Goal: Task Accomplishment & Management: Use online tool/utility

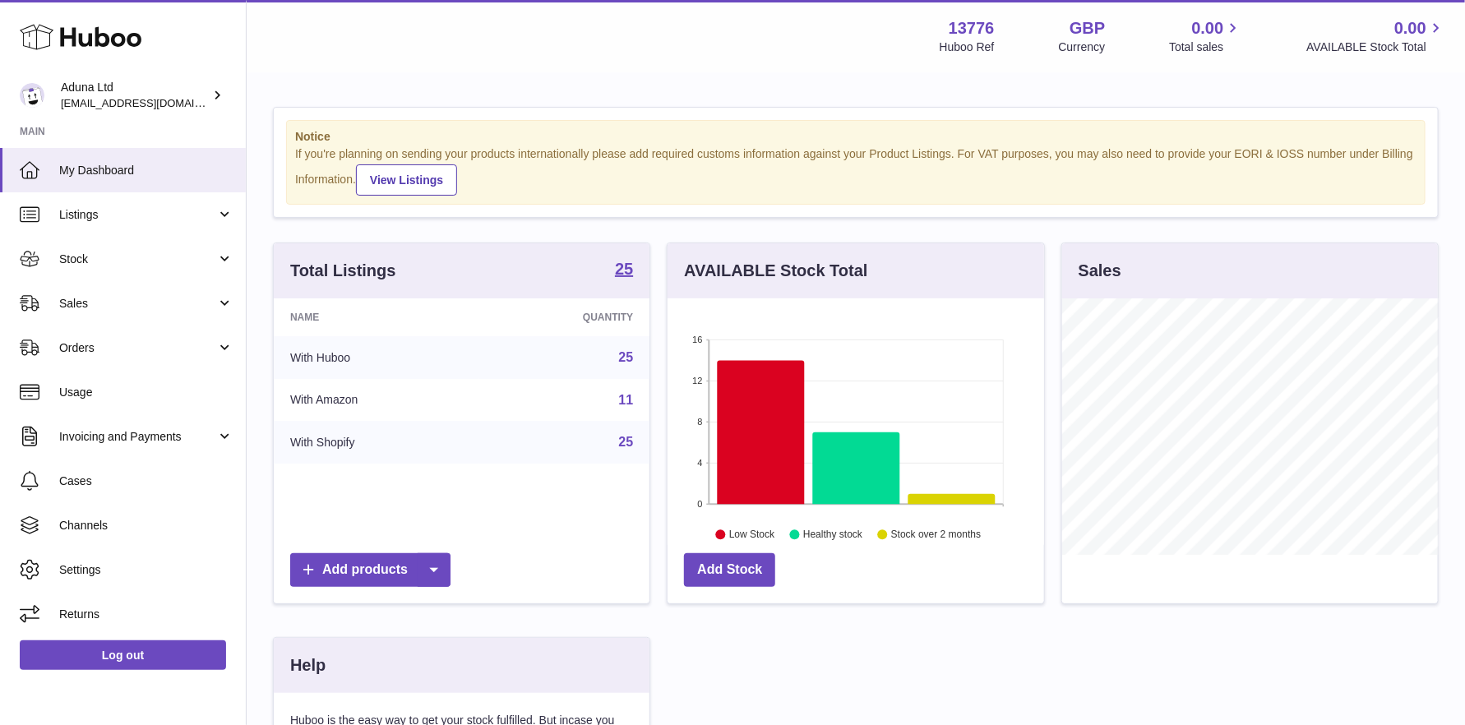
scroll to position [256, 377]
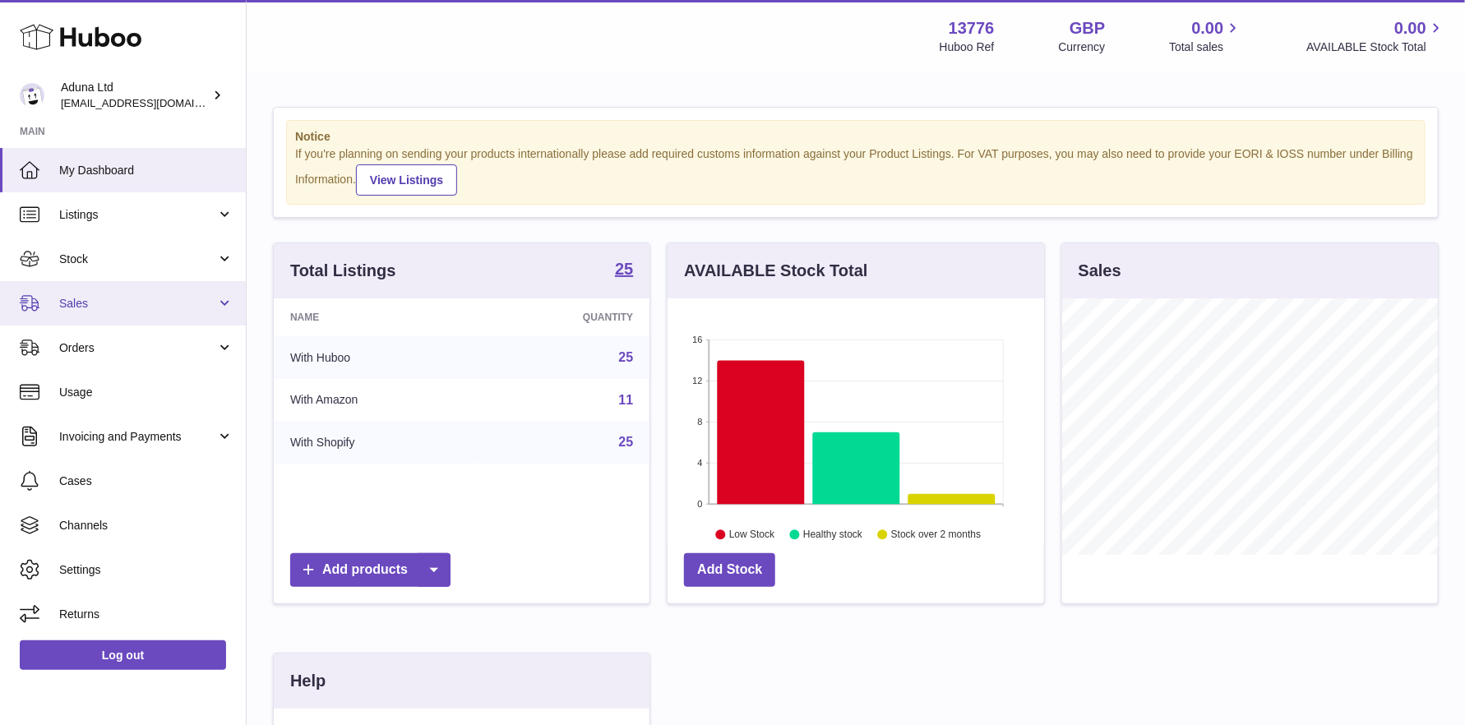
click at [118, 301] on span "Sales" at bounding box center [137, 304] width 157 height 16
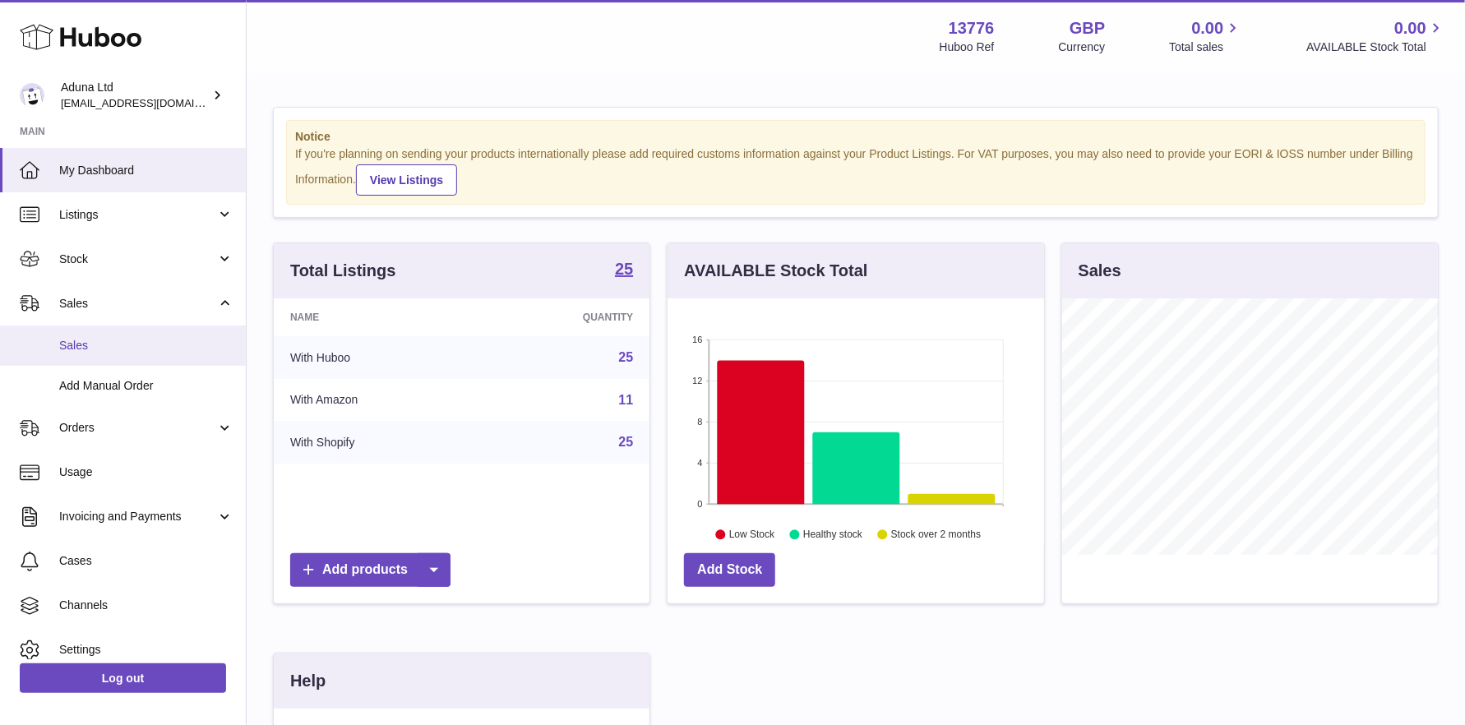
click at [121, 338] on span "Sales" at bounding box center [146, 346] width 174 height 16
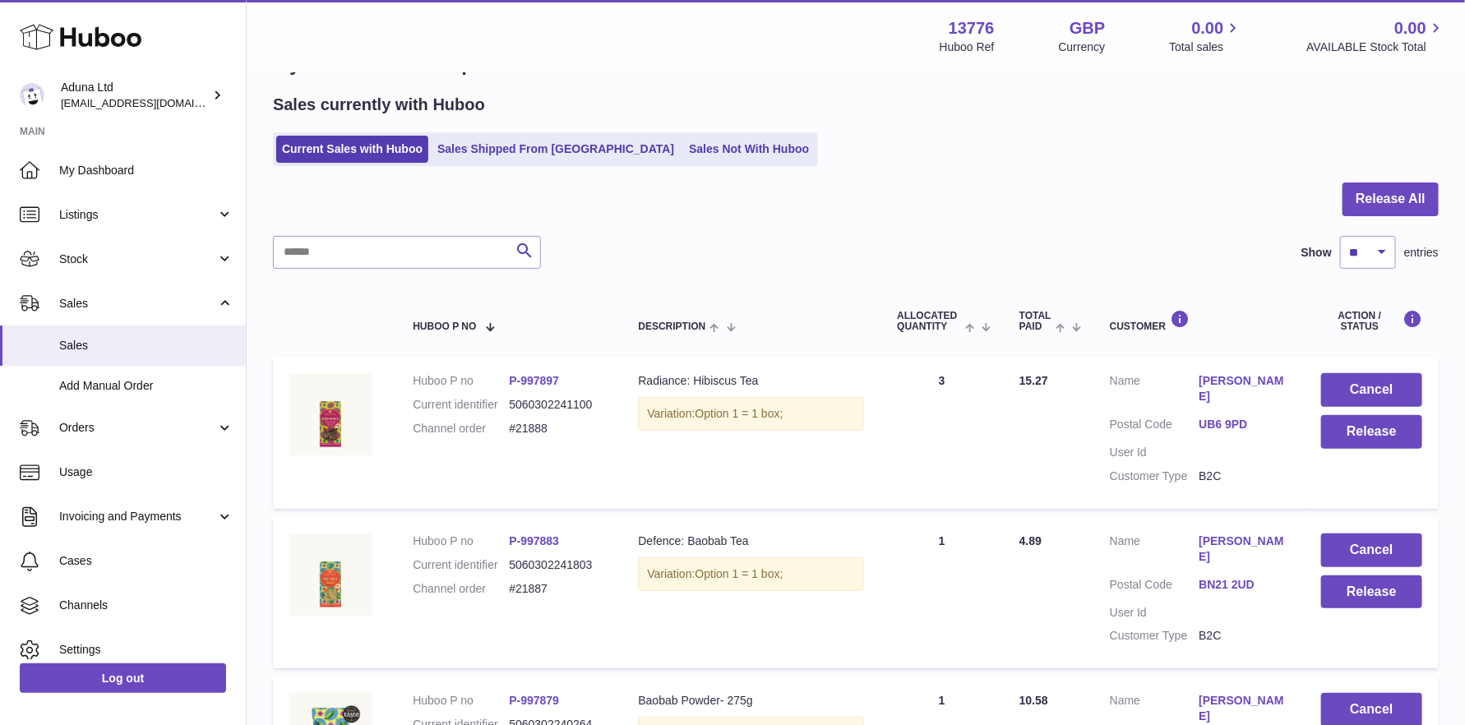
scroll to position [82, 0]
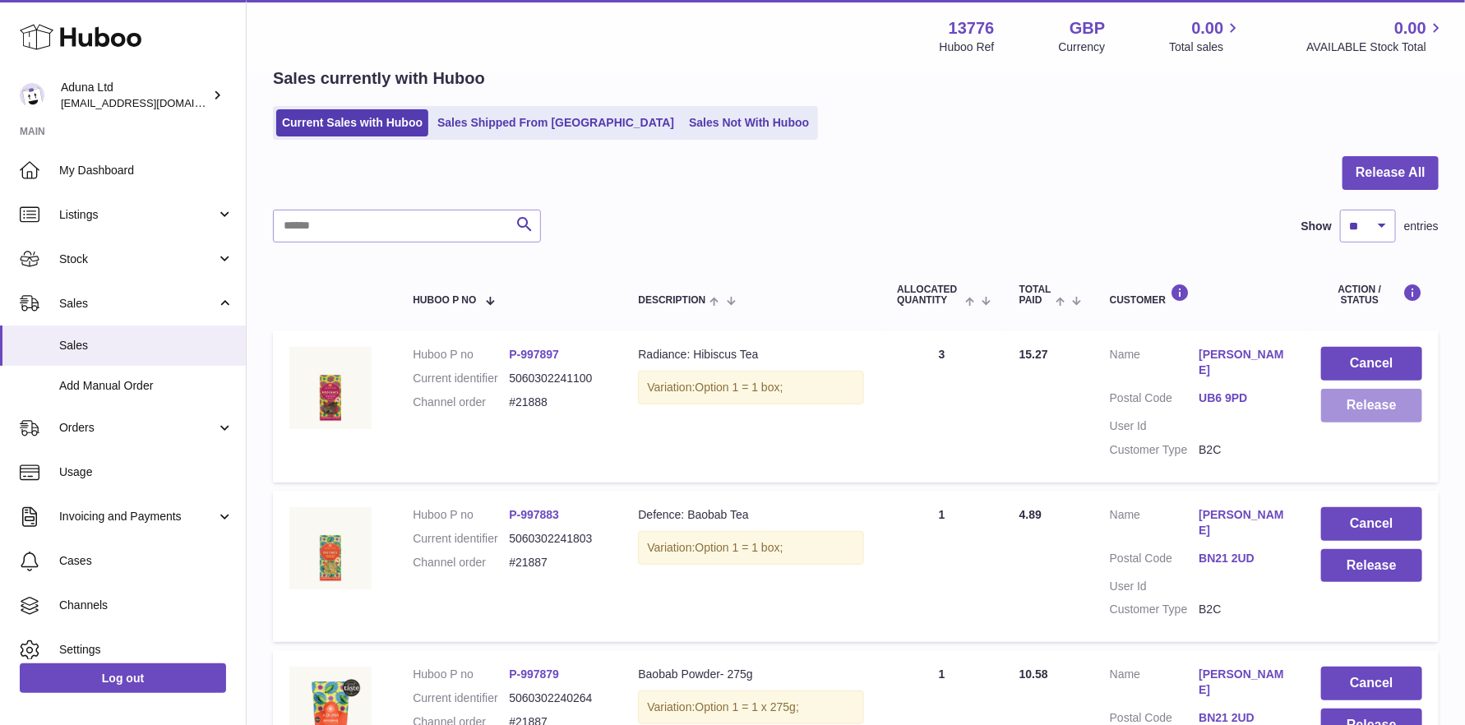
click at [1373, 400] on button "Release" at bounding box center [1372, 406] width 101 height 34
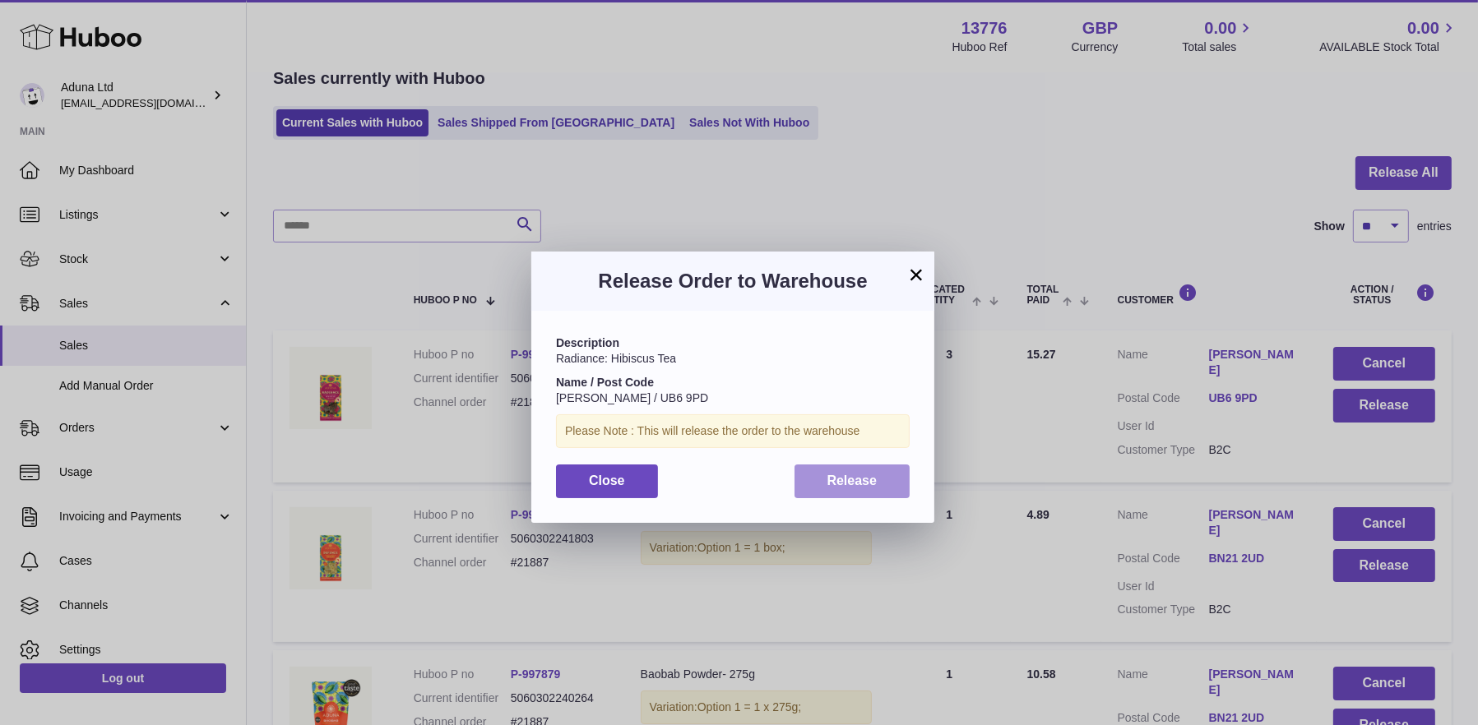
click at [837, 474] on span "Release" at bounding box center [852, 481] width 50 height 14
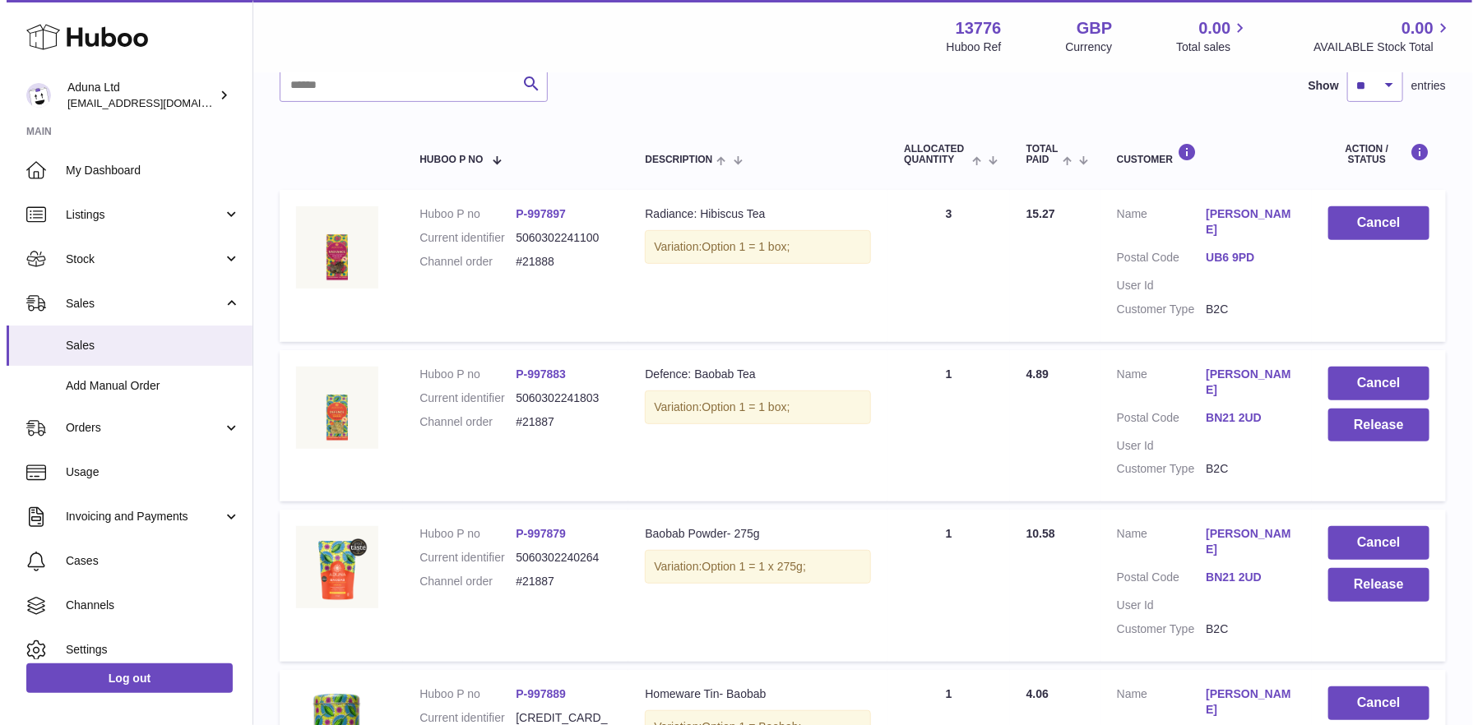
scroll to position [247, 0]
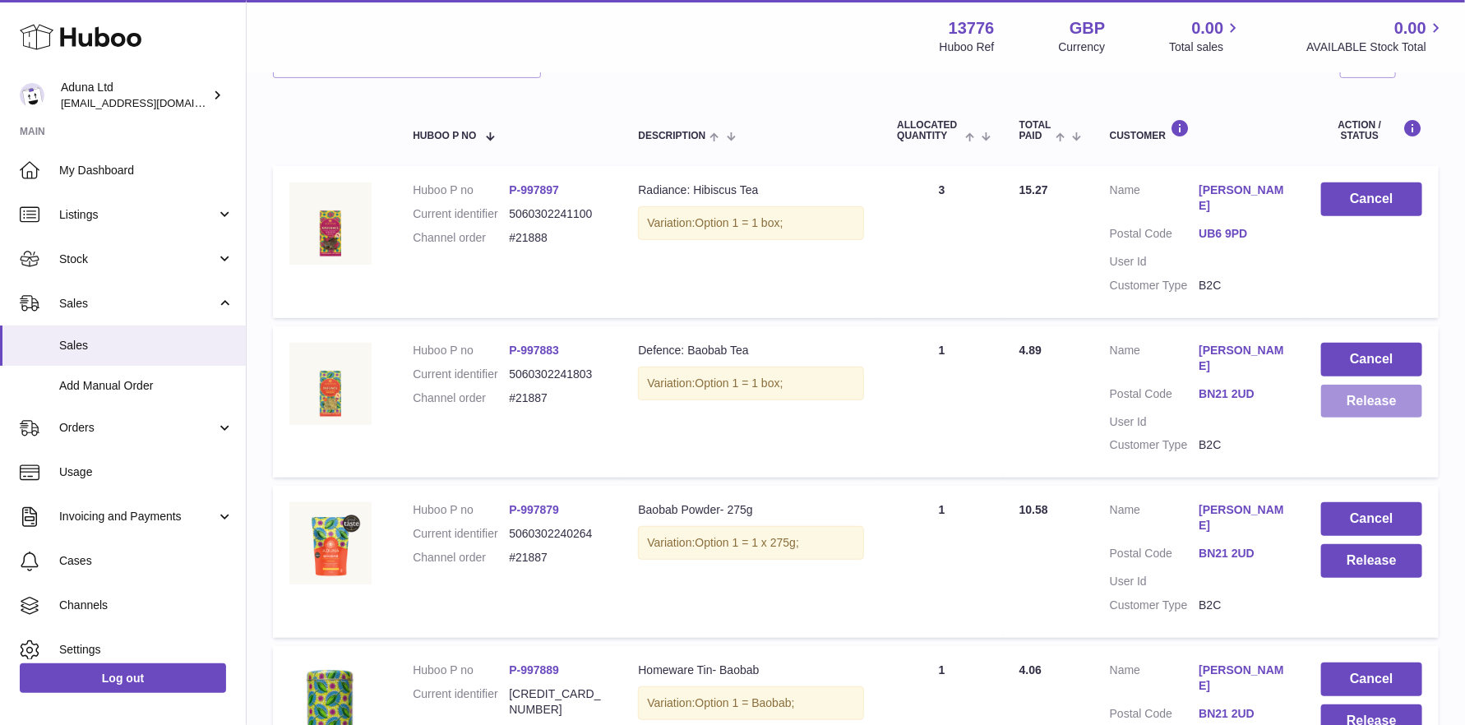
click at [1351, 385] on button "Release" at bounding box center [1372, 402] width 101 height 34
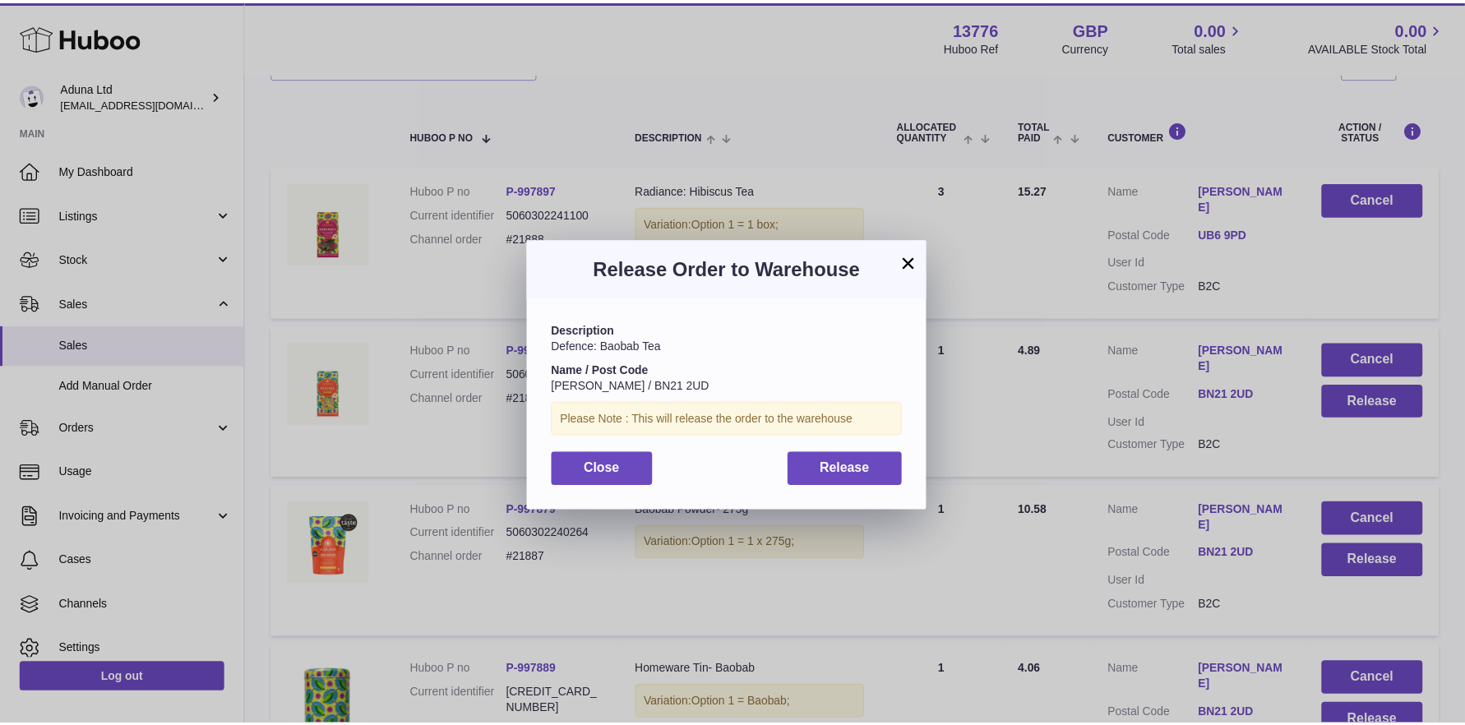
scroll to position [25, 0]
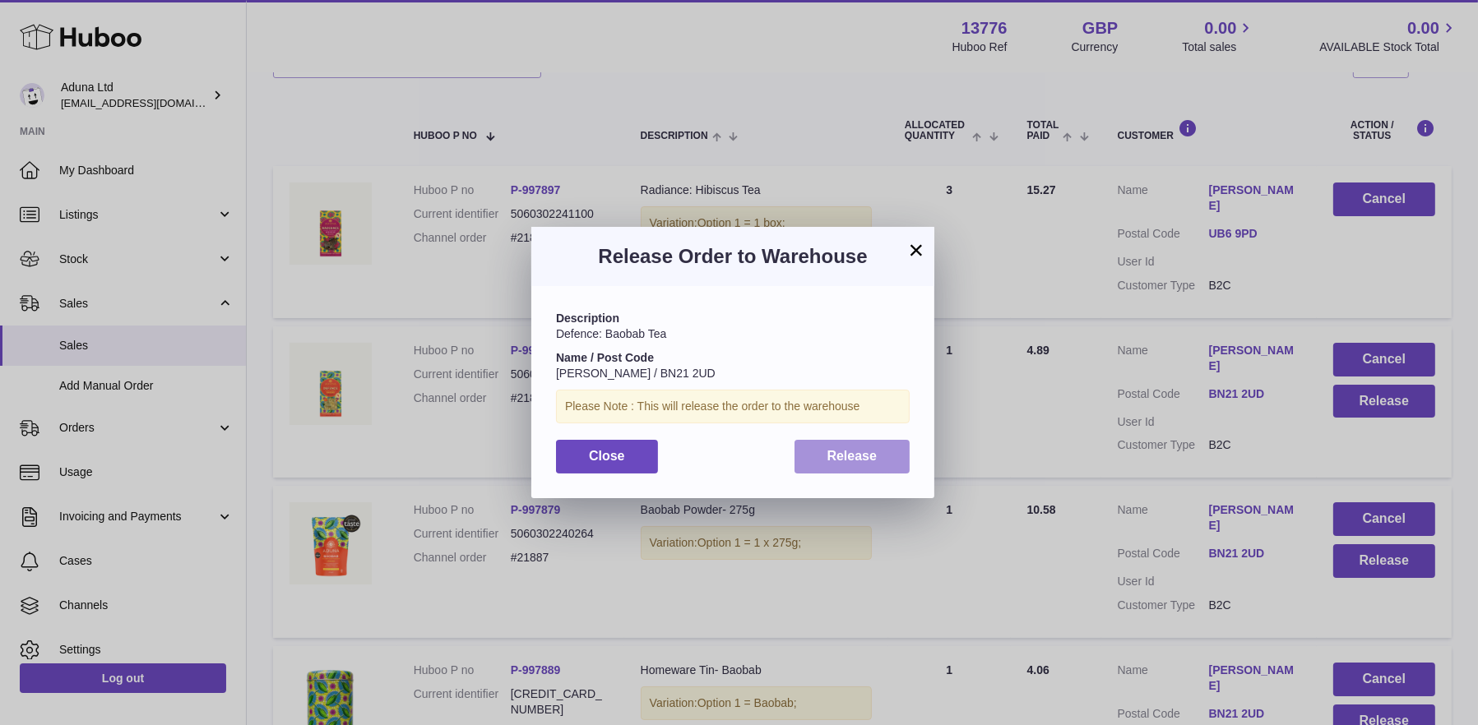
click at [814, 456] on button "Release" at bounding box center [852, 457] width 116 height 34
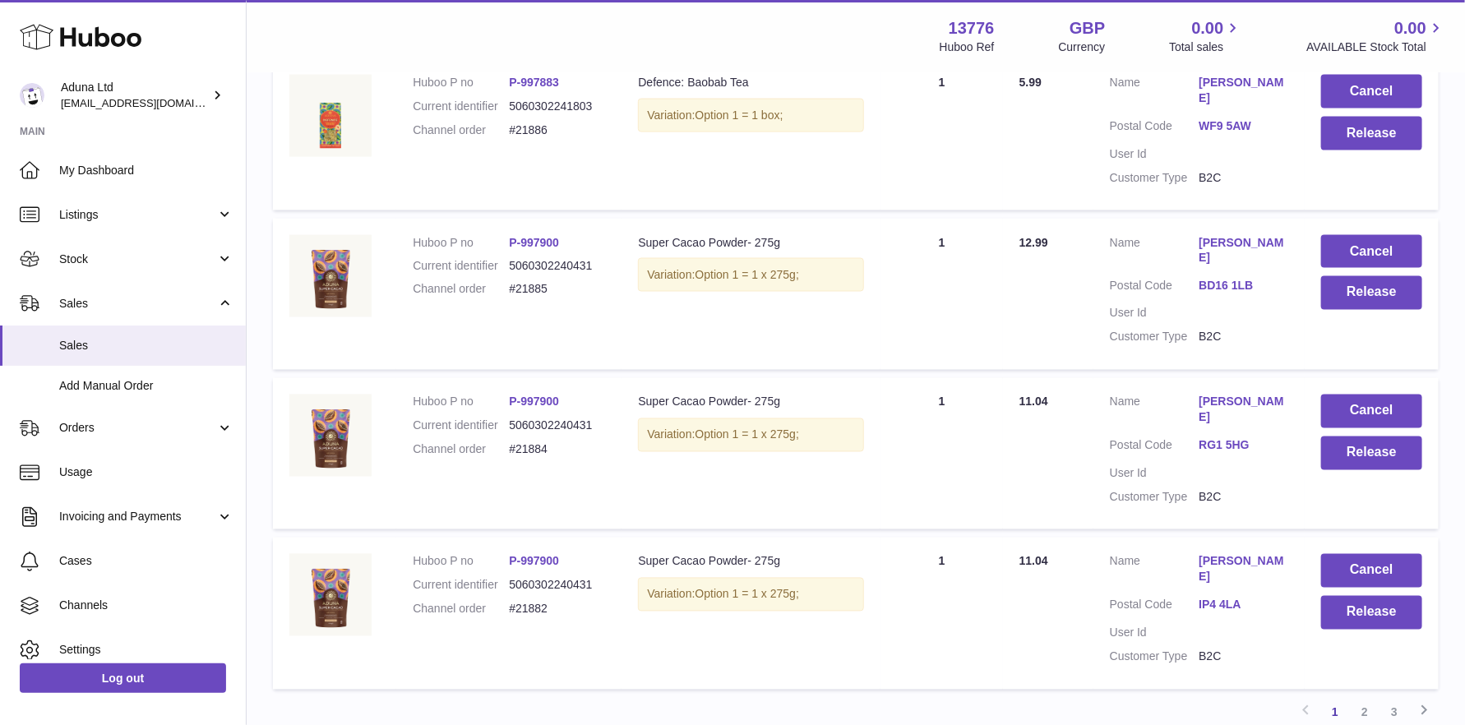
scroll to position [1317, 0]
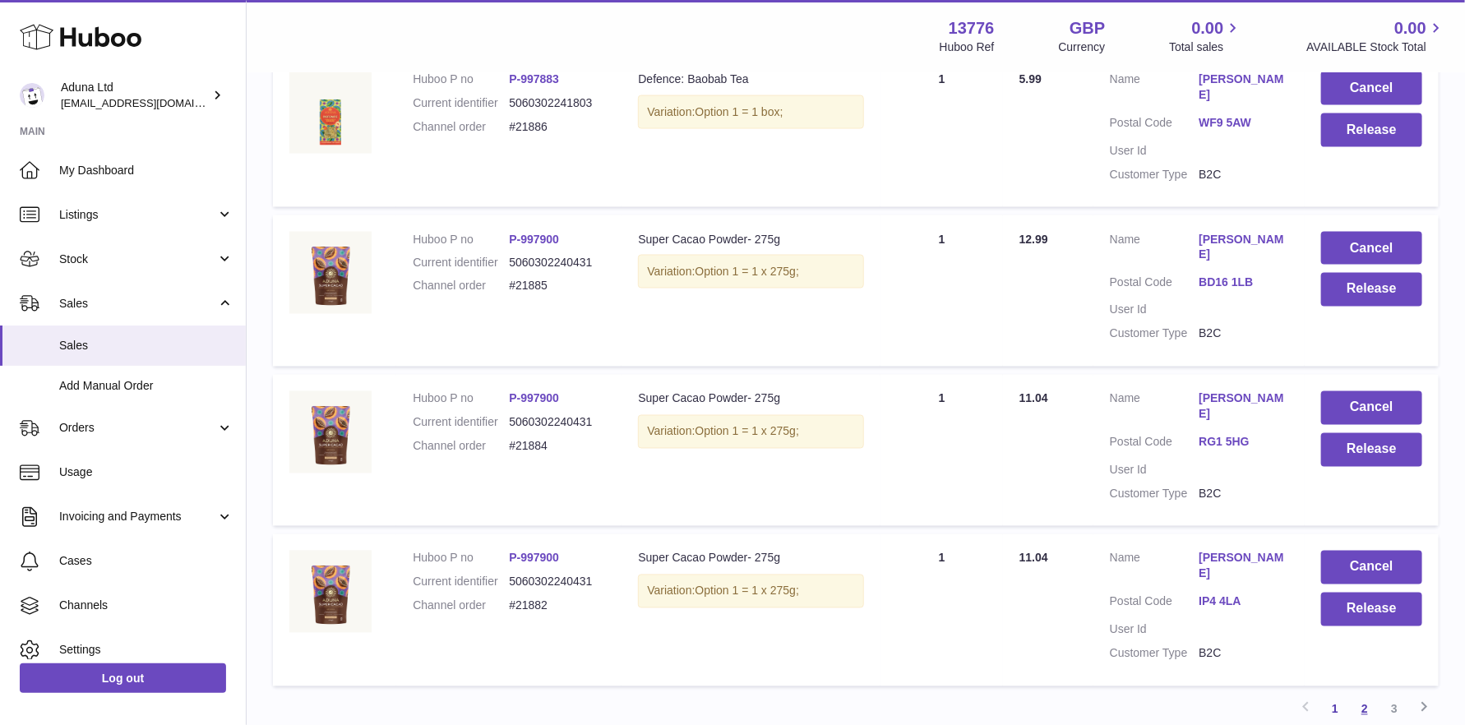
click at [1361, 695] on link "2" at bounding box center [1365, 710] width 30 height 30
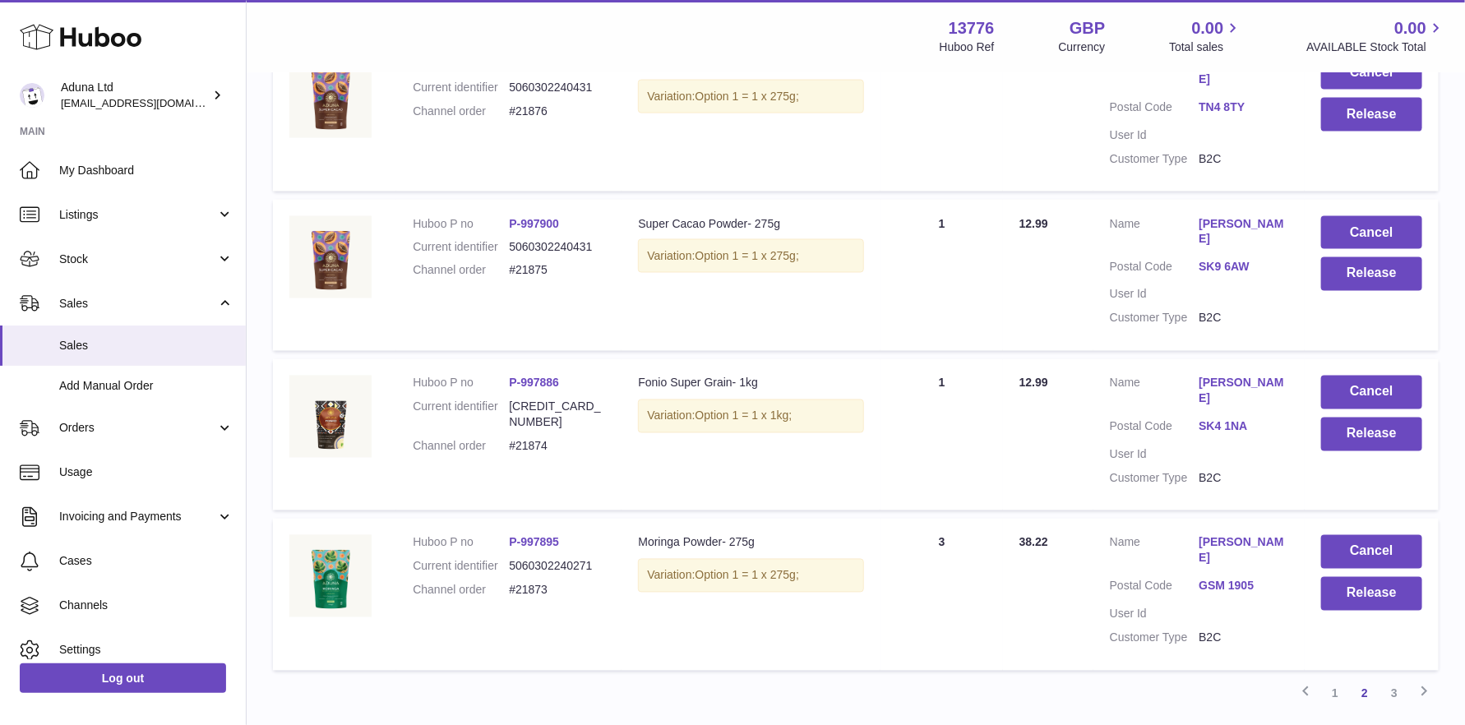
scroll to position [1349, 0]
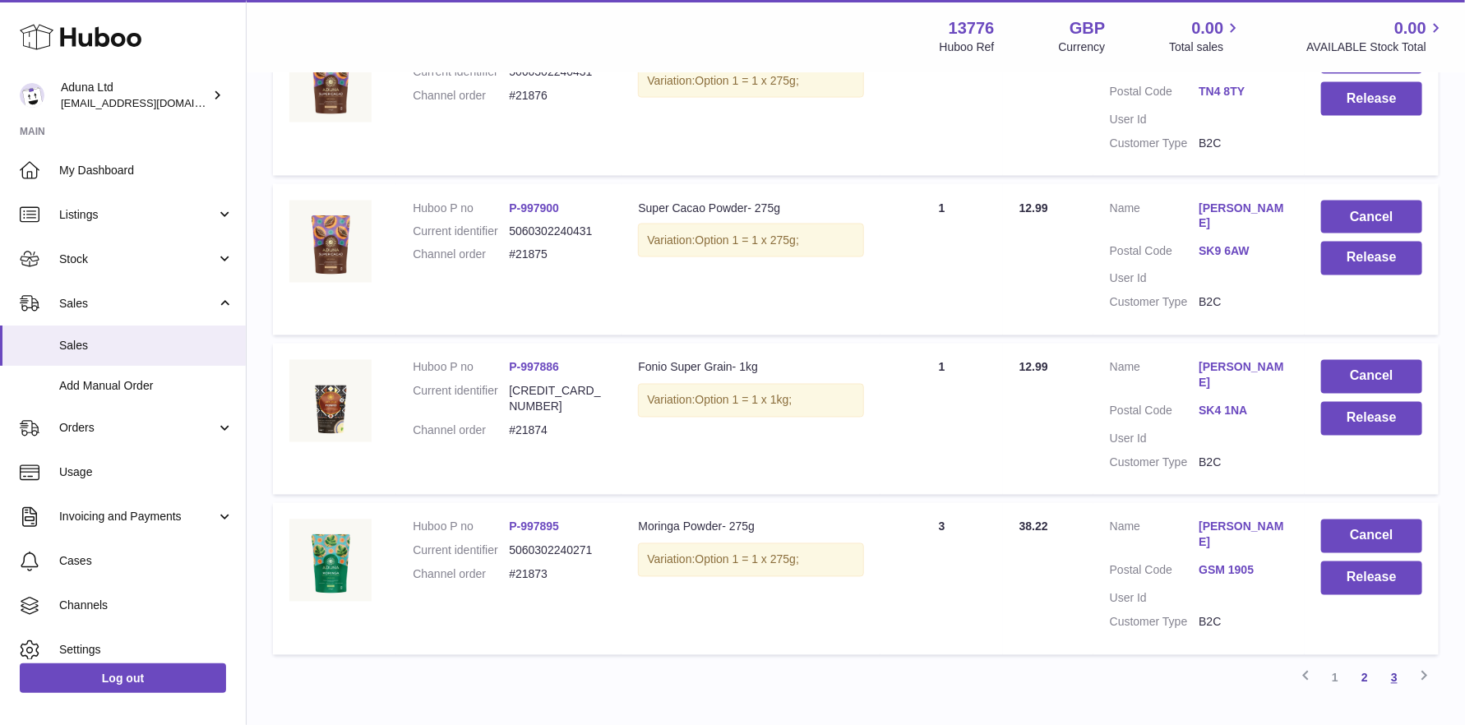
click at [1395, 664] on link "3" at bounding box center [1395, 679] width 30 height 30
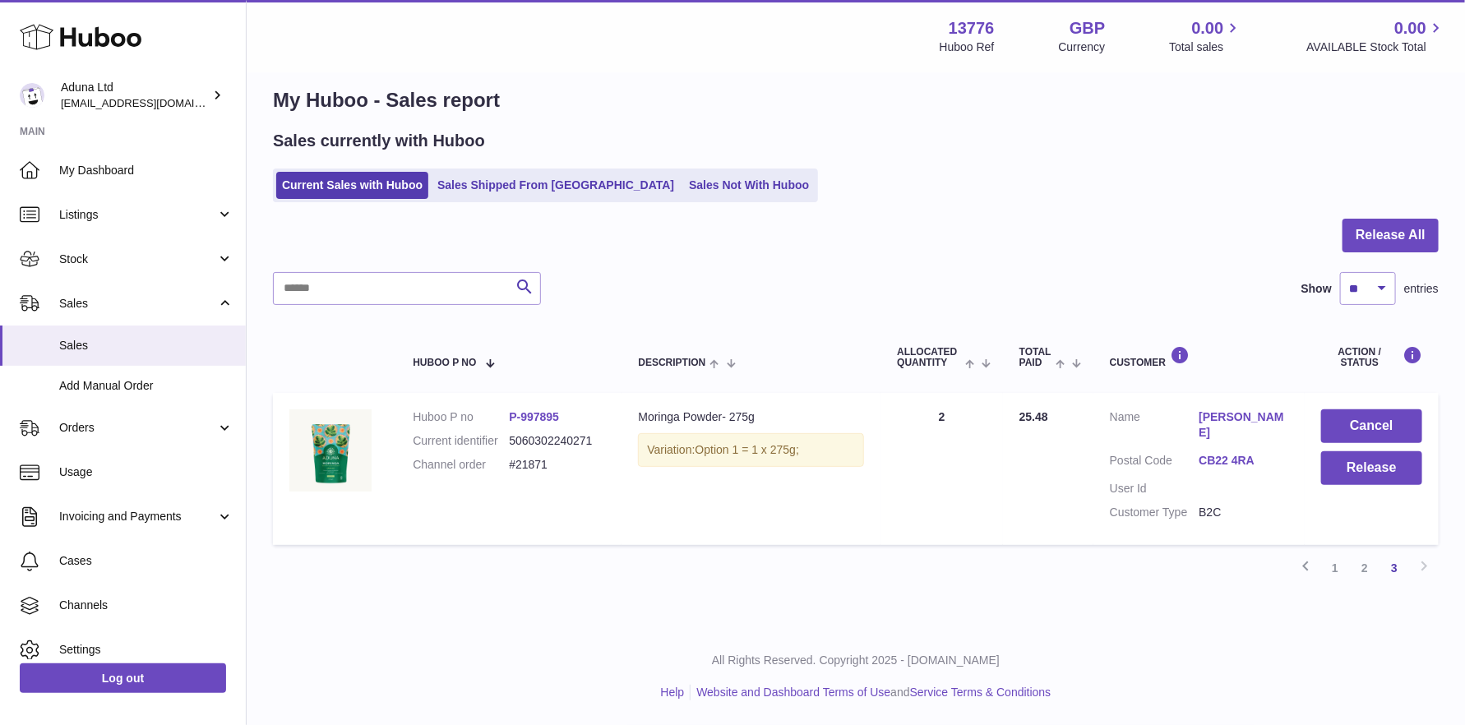
scroll to position [3, 0]
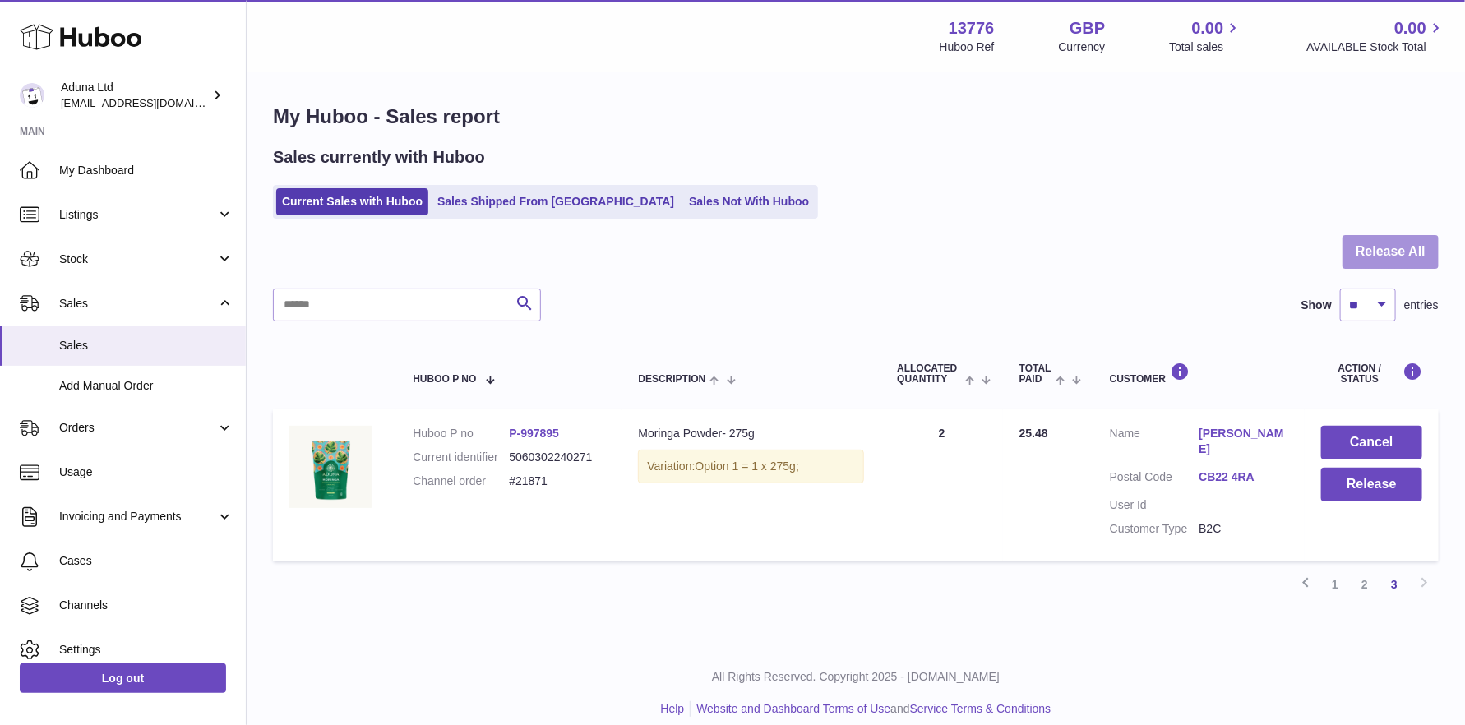
click at [1375, 253] on button "Release All" at bounding box center [1391, 252] width 96 height 34
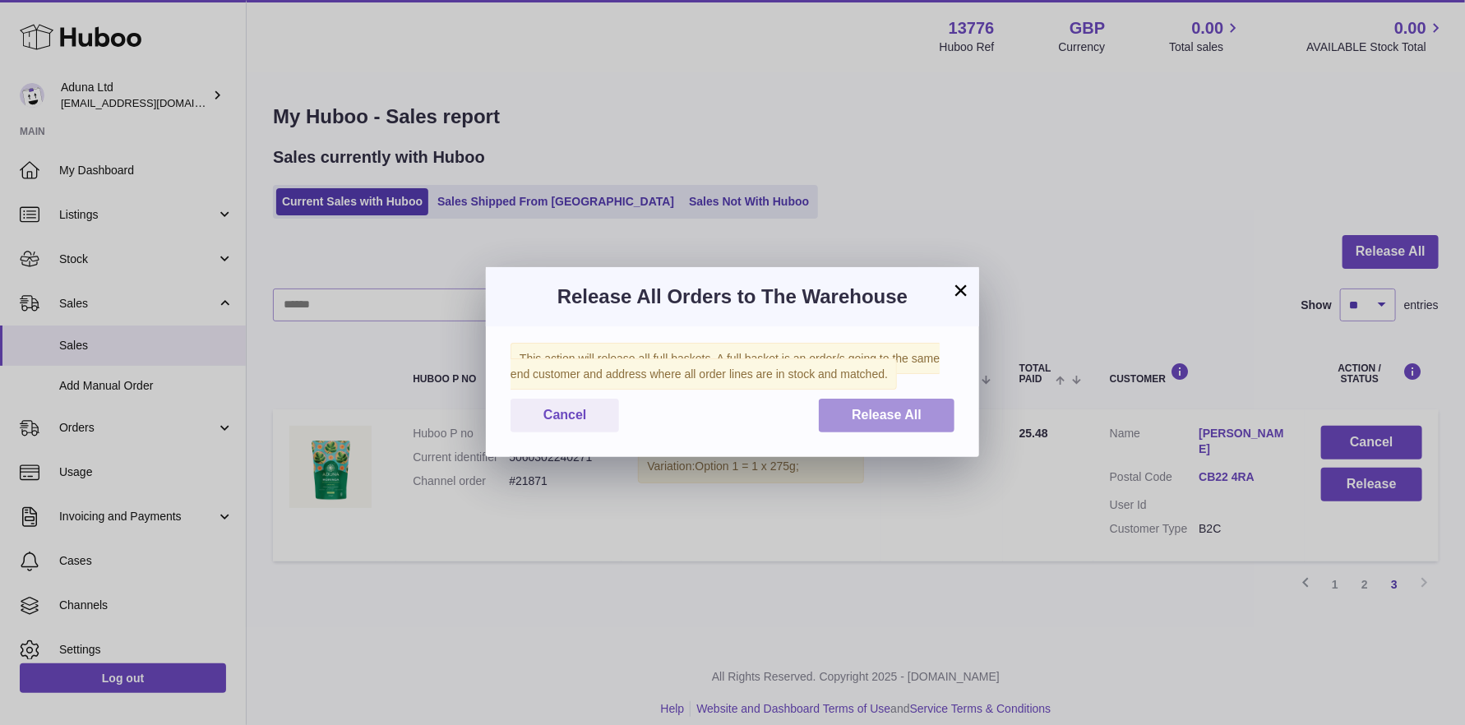
click at [894, 421] on span "Release All" at bounding box center [887, 415] width 70 height 14
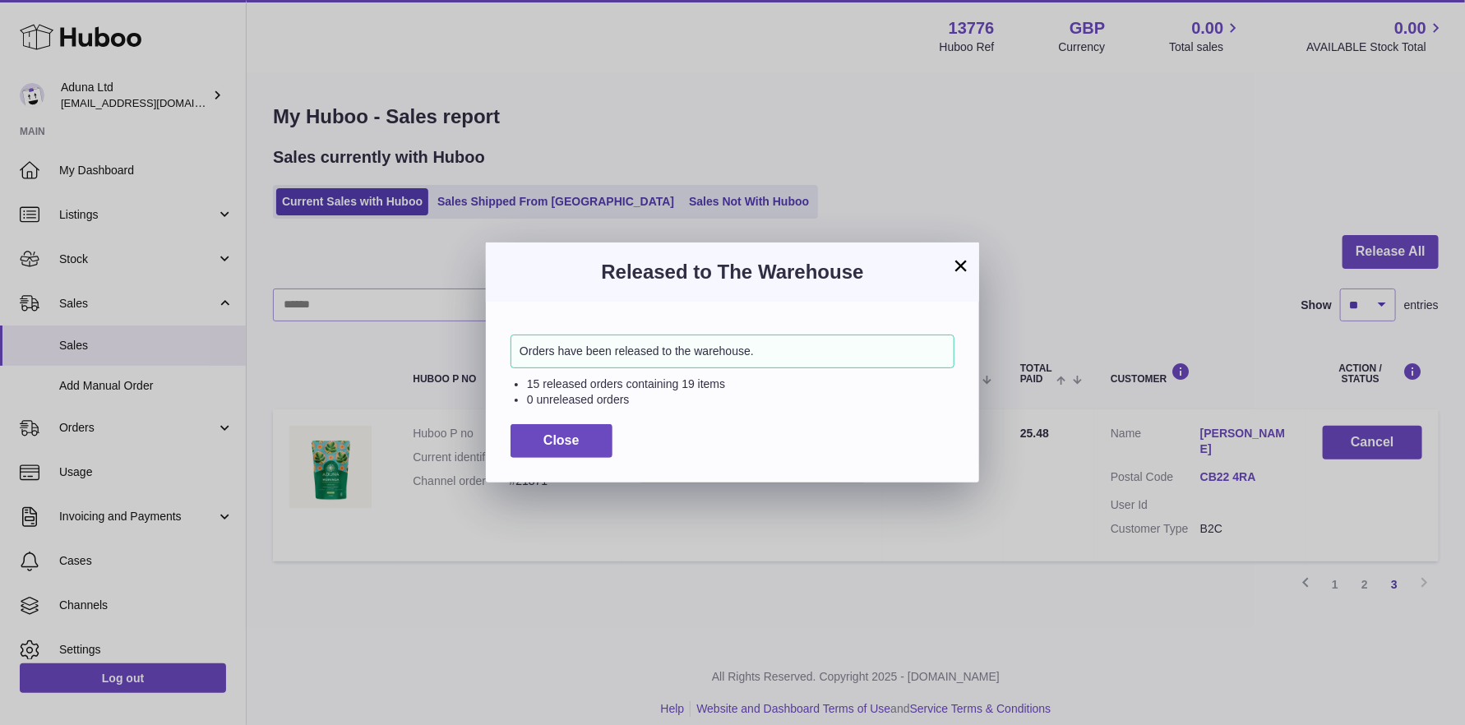
click at [956, 265] on button "×" at bounding box center [961, 266] width 20 height 20
